Goal: Task Accomplishment & Management: Complete application form

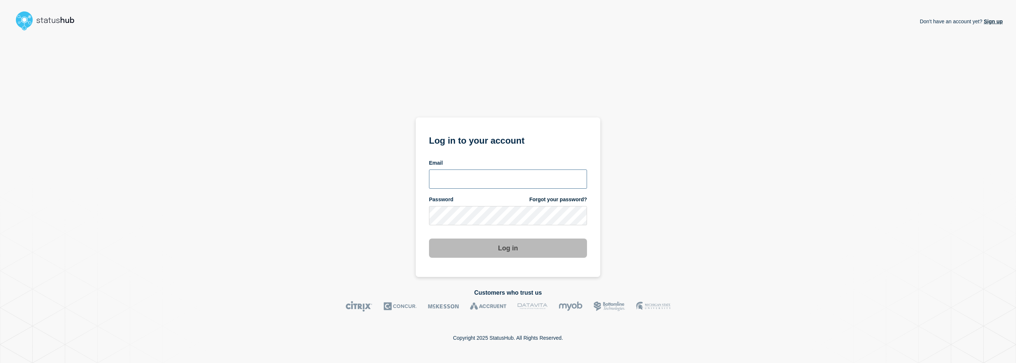
type input "camilla.almvik@ist.com"
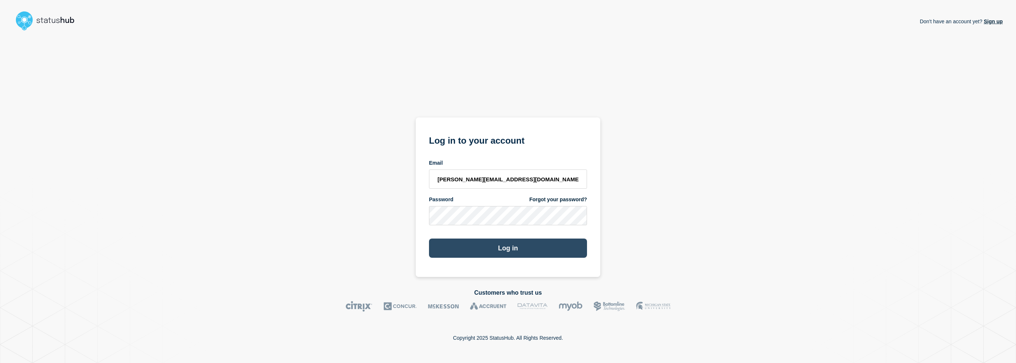
click at [503, 246] on button "Log in" at bounding box center [508, 247] width 158 height 19
click at [495, 251] on button "Log in" at bounding box center [508, 247] width 158 height 19
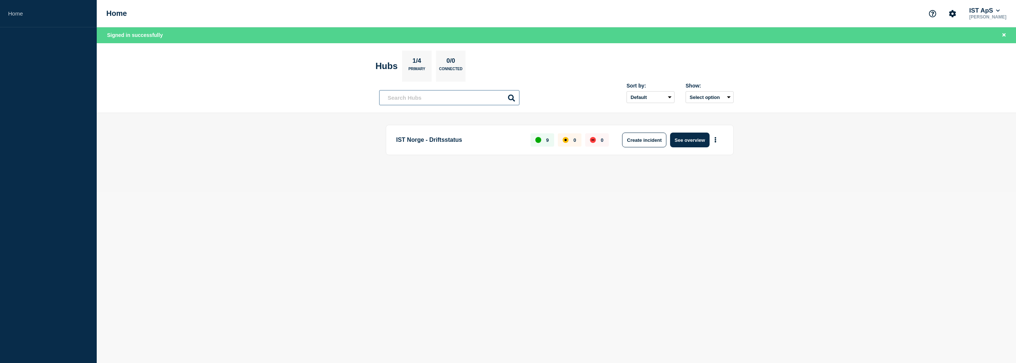
click at [403, 95] on input "text" at bounding box center [449, 97] width 140 height 15
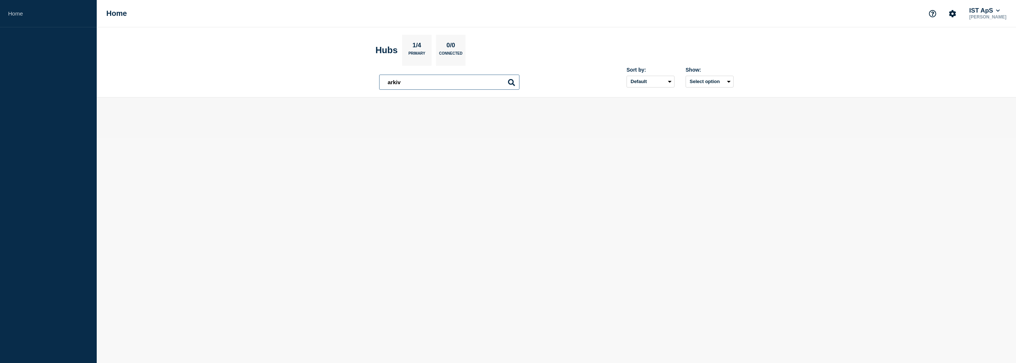
type input "arkiv"
click at [386, 49] on h2 "Hubs" at bounding box center [386, 50] width 22 height 10
click at [97, 13] on div "Home IST ApS Camilla Almvik" at bounding box center [556, 13] width 919 height 27
click at [18, 19] on link "Home" at bounding box center [48, 13] width 97 height 27
click at [434, 52] on div "Hubs 1/4 Primary 0/0 Connected" at bounding box center [420, 50] width 90 height 31
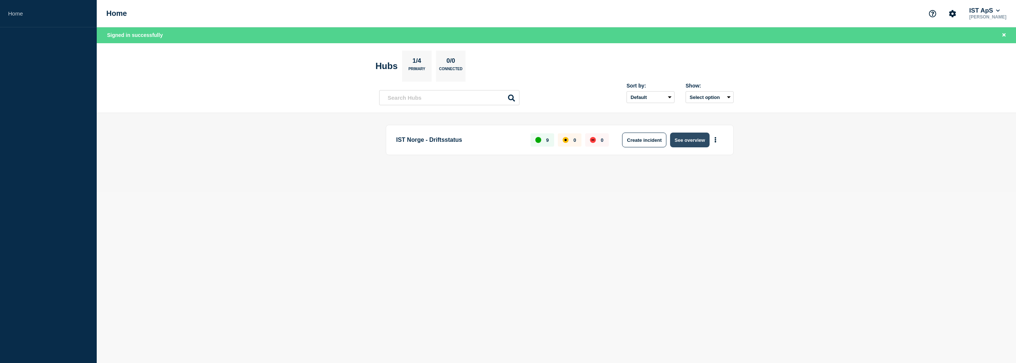
click at [689, 140] on button "See overview" at bounding box center [689, 140] width 39 height 15
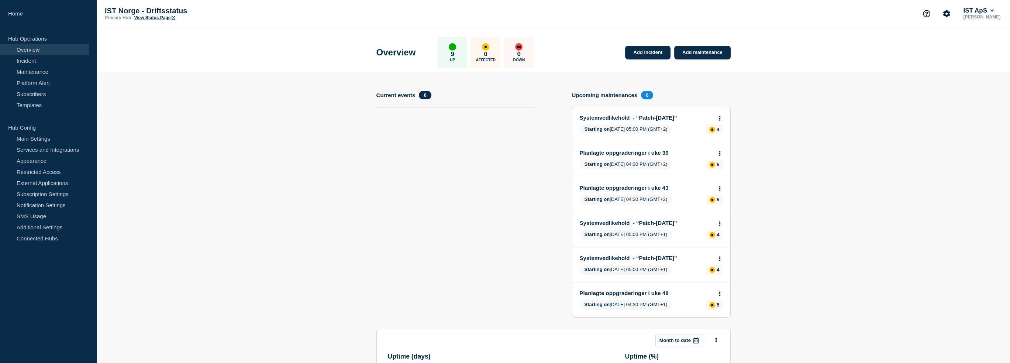
click at [396, 92] on h4 "Current events" at bounding box center [396, 95] width 39 height 6
click at [30, 38] on p "Hub Operations" at bounding box center [48, 38] width 97 height 11
click at [28, 65] on link "Incident" at bounding box center [44, 60] width 89 height 11
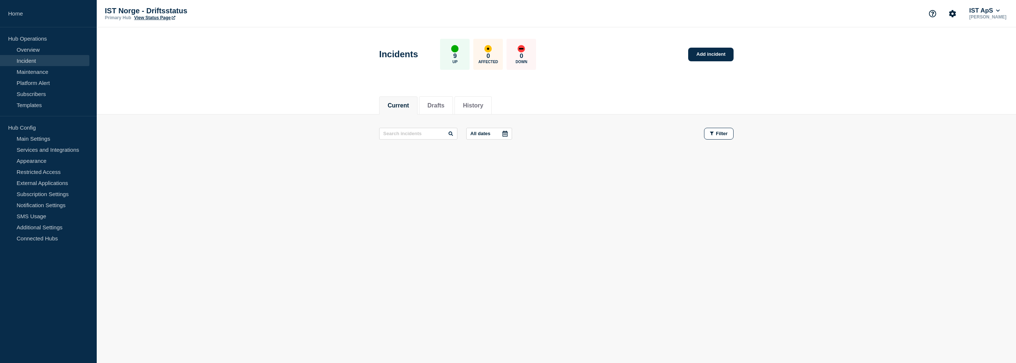
click at [31, 38] on p "Hub Operations" at bounding box center [48, 38] width 97 height 11
click at [707, 57] on link "Add incident" at bounding box center [710, 55] width 45 height 14
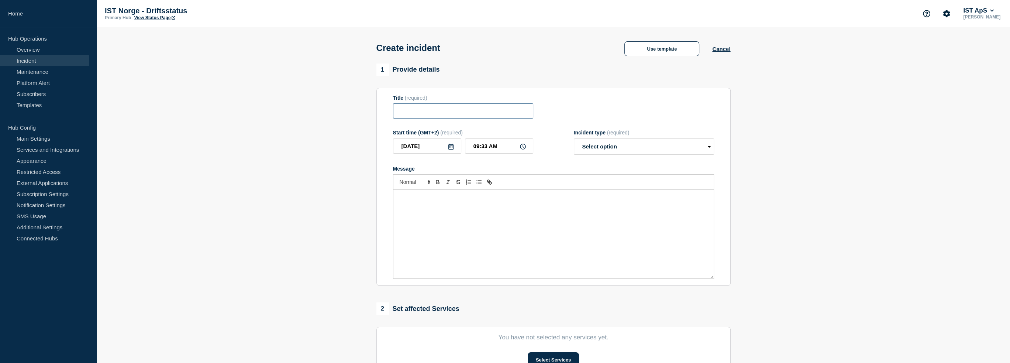
click at [437, 110] on input "Title" at bounding box center [463, 110] width 140 height 15
click at [424, 211] on div "Message" at bounding box center [554, 234] width 320 height 89
drag, startPoint x: 591, startPoint y: 195, endPoint x: 601, endPoint y: 195, distance: 10.3
click at [591, 195] on div "Enkelte kunder kan oppleve tidvise problemer med å få opprettet dokumenter i IS…" at bounding box center [554, 234] width 320 height 89
click at [636, 195] on div "Enkelte kunder kan oppleve tidvise problemer med å få opprettet dokumenter i IS…" at bounding box center [554, 234] width 320 height 89
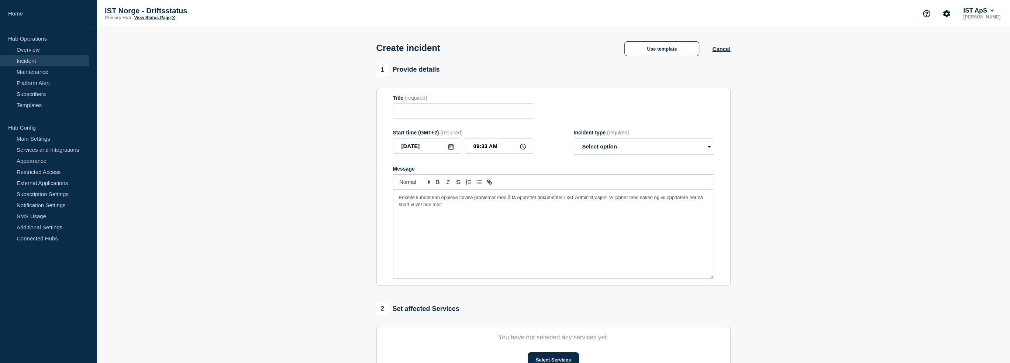
click at [464, 207] on p "Enkelte kunder kan oppleve tidvise problemer med å få opprettet dokumenter i IS…" at bounding box center [553, 201] width 309 height 14
click at [399, 109] on input "Title" at bounding box center [463, 110] width 140 height 15
paste input "Ustabilitet knyttet til e-arkiv"
type input "Ustabilitet knyttet til e-arkiv"
click at [636, 149] on select "Select option Investigating Identified Monitoring" at bounding box center [644, 146] width 140 height 16
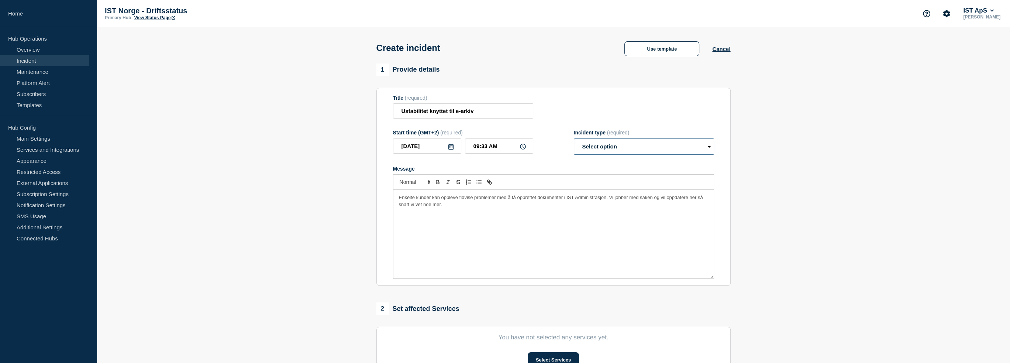
select select "investigating"
click at [574, 141] on select "Select option Investigating Identified Monitoring" at bounding box center [644, 146] width 140 height 16
click at [622, 111] on div "Title (required) Ustabilitet knyttet til e-arkiv" at bounding box center [553, 107] width 321 height 24
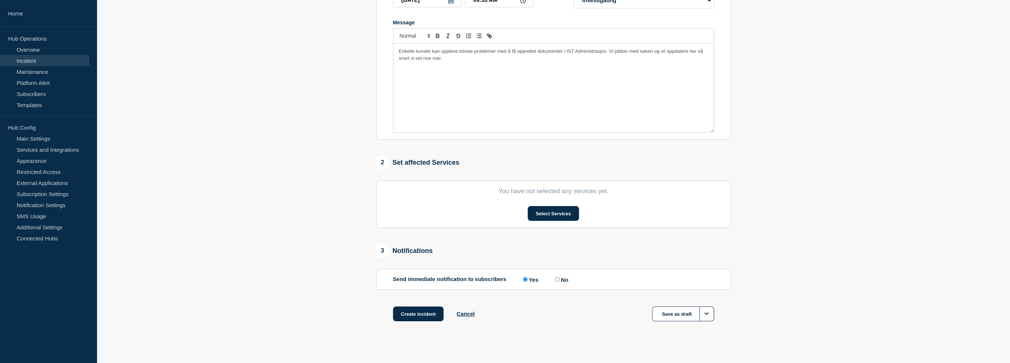
scroll to position [155, 0]
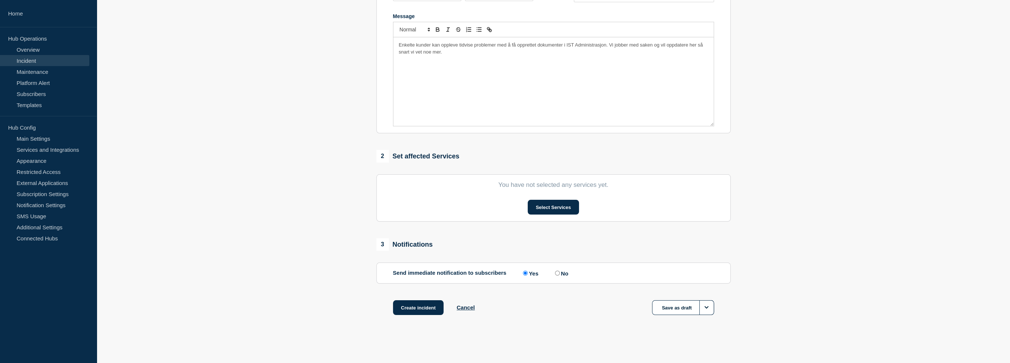
click at [560, 273] on input "No" at bounding box center [557, 273] width 5 height 5
radio input "true"
radio input "false"
click at [557, 205] on button "Select Services" at bounding box center [553, 207] width 51 height 15
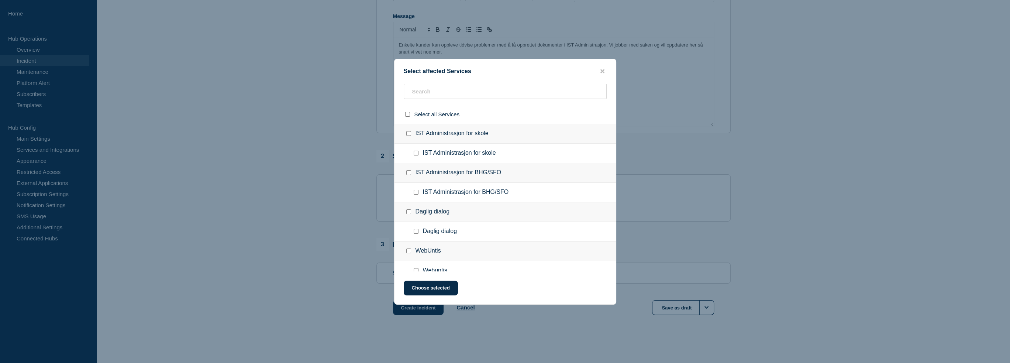
click at [435, 192] on span "IST Administrasjon for BHG/SFO" at bounding box center [466, 192] width 86 height 7
click at [416, 193] on input "IST Administrasjon for BHG/SFO checkbox" at bounding box center [416, 192] width 5 height 5
checkbox input "true"
click at [415, 153] on input "IST Administrasjon for skole checkbox" at bounding box center [416, 153] width 5 height 5
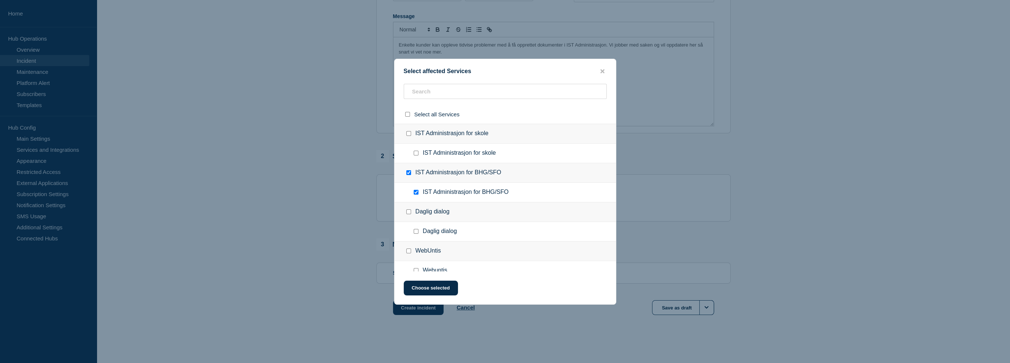
checkbox input "true"
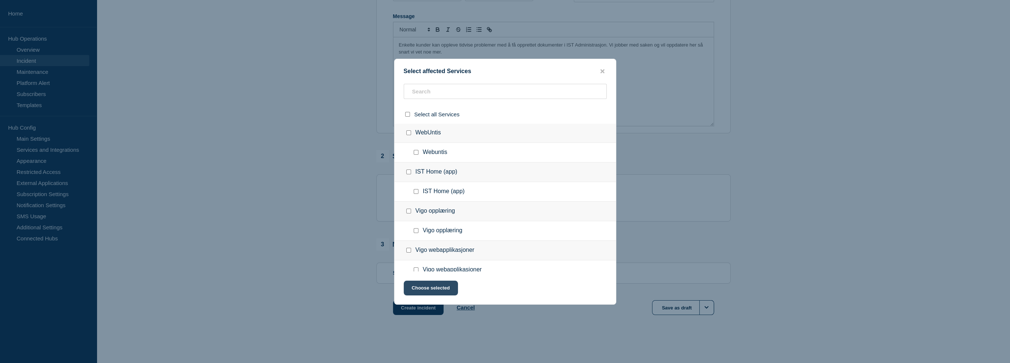
scroll to position [123, 0]
click at [439, 292] on button "Choose selected" at bounding box center [431, 288] width 54 height 15
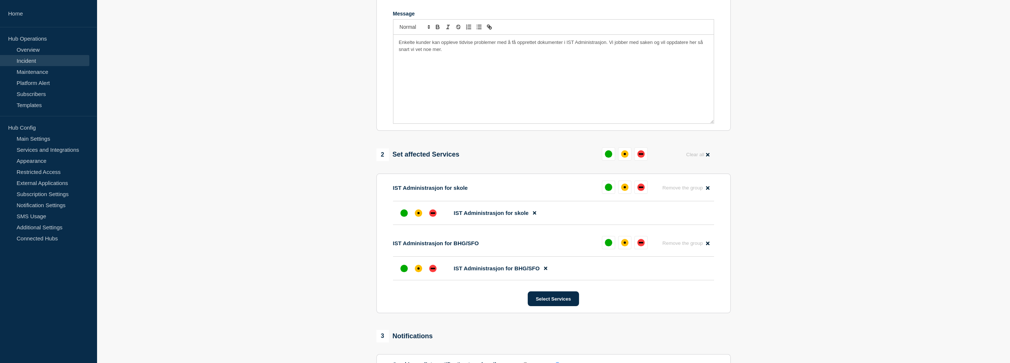
drag, startPoint x: 419, startPoint y: 216, endPoint x: 419, endPoint y: 261, distance: 45.0
click at [419, 216] on div "affected" at bounding box center [418, 212] width 7 height 7
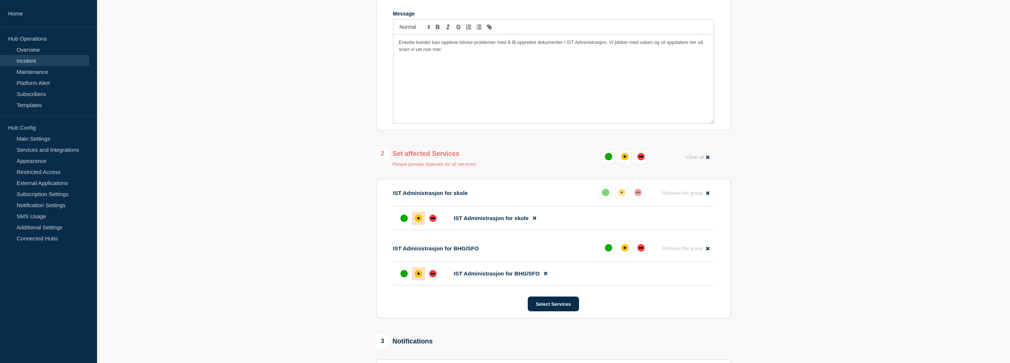
click at [418, 275] on div "affected" at bounding box center [419, 273] width 2 height 2
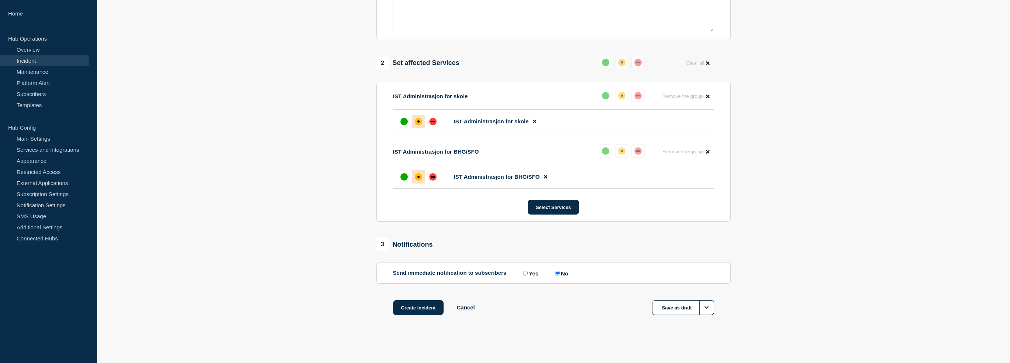
scroll to position [251, 0]
click at [557, 205] on button "Select Services" at bounding box center [553, 207] width 51 height 15
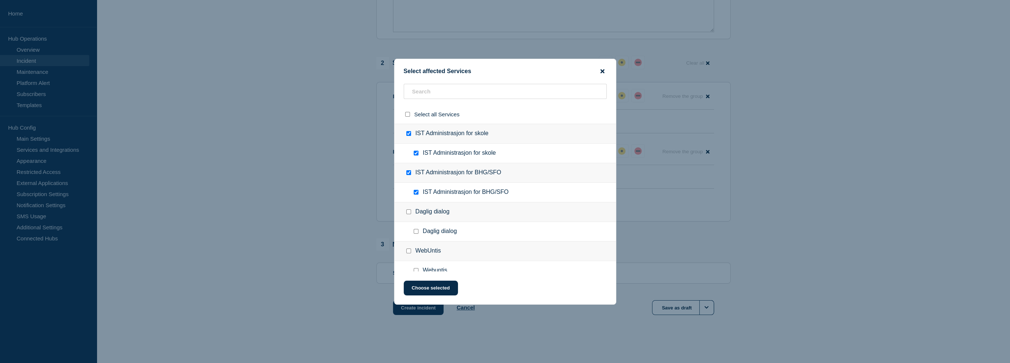
click at [602, 71] on icon "close button" at bounding box center [603, 71] width 4 height 4
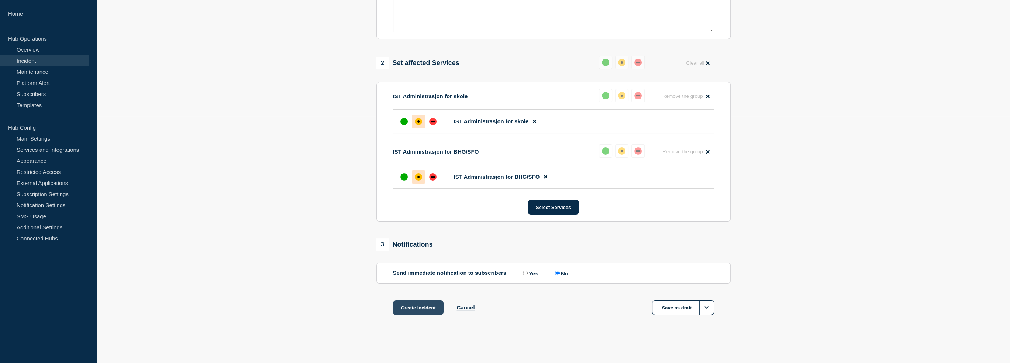
click at [425, 310] on button "Create incident" at bounding box center [418, 307] width 51 height 15
